Goal: Task Accomplishment & Management: Manage account settings

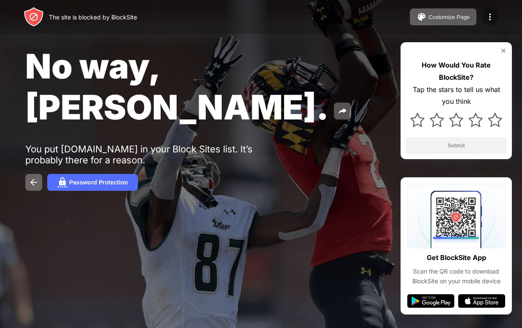
click at [489, 16] on img at bounding box center [490, 17] width 10 height 10
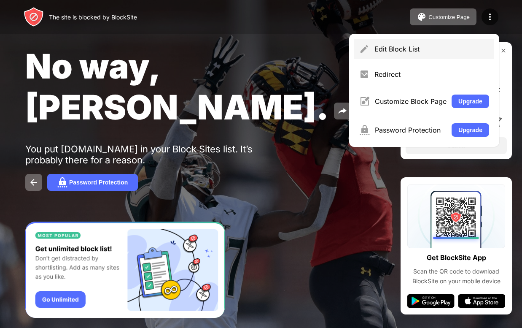
click at [464, 44] on div "Edit Block List" at bounding box center [424, 49] width 140 height 20
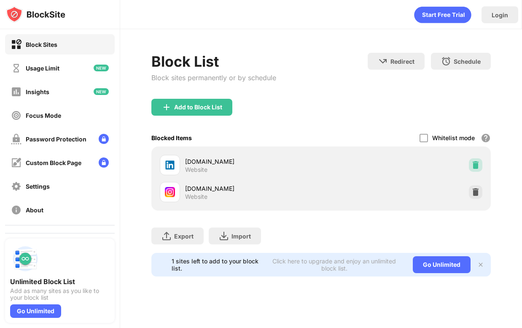
click at [475, 164] on img at bounding box center [476, 165] width 8 height 8
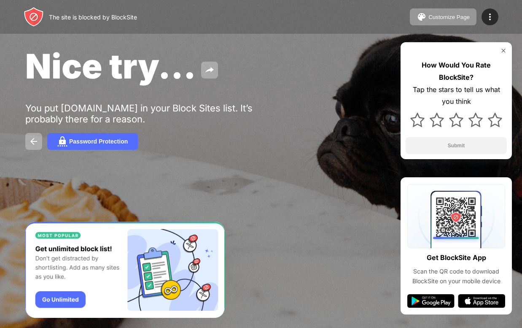
click at [503, 50] on img at bounding box center [503, 50] width 7 height 7
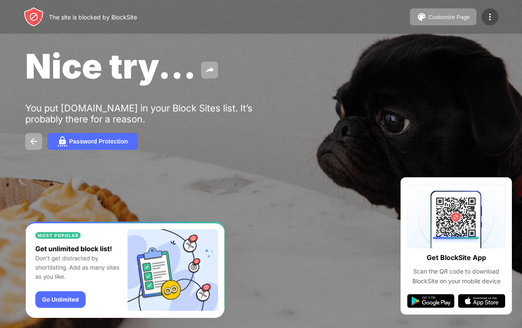
click at [492, 24] on div at bounding box center [490, 16] width 17 height 17
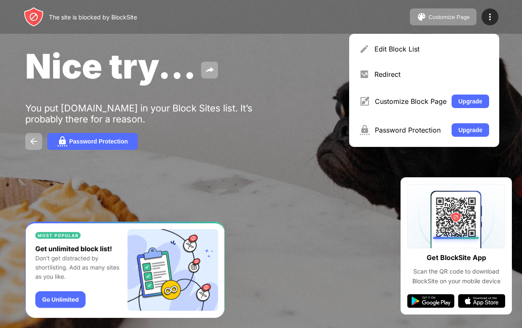
click at [445, 60] on div "Edit Block List Redirect Customize Block Page Upgrade Password Protection Upgra…" at bounding box center [424, 90] width 150 height 113
click at [435, 54] on div "Edit Block List" at bounding box center [424, 49] width 140 height 20
